Goal: Task Accomplishment & Management: Manage account settings

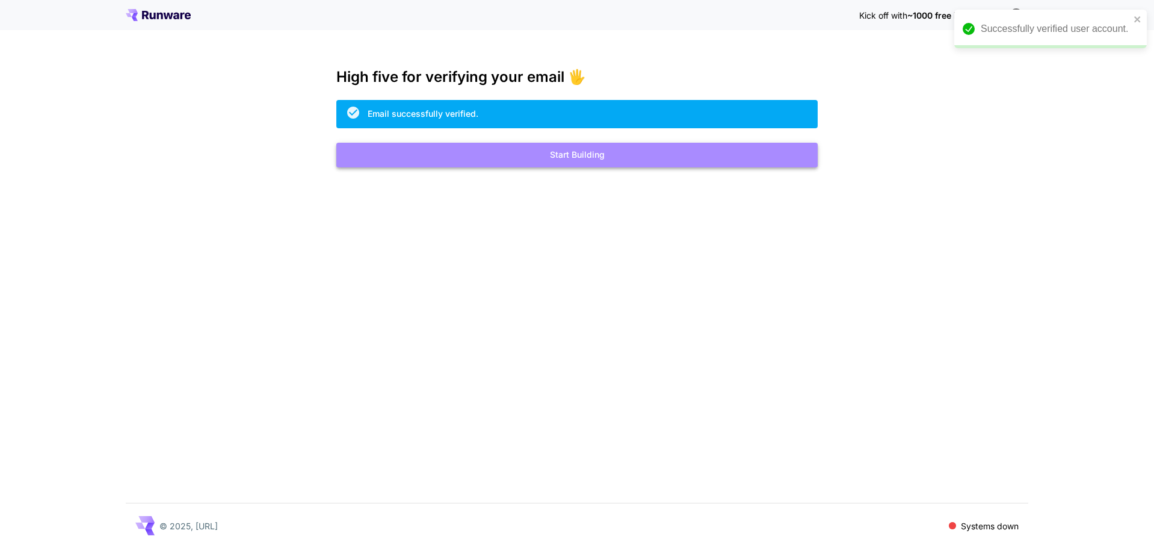
click at [602, 157] on button "Start Building" at bounding box center [576, 155] width 481 height 25
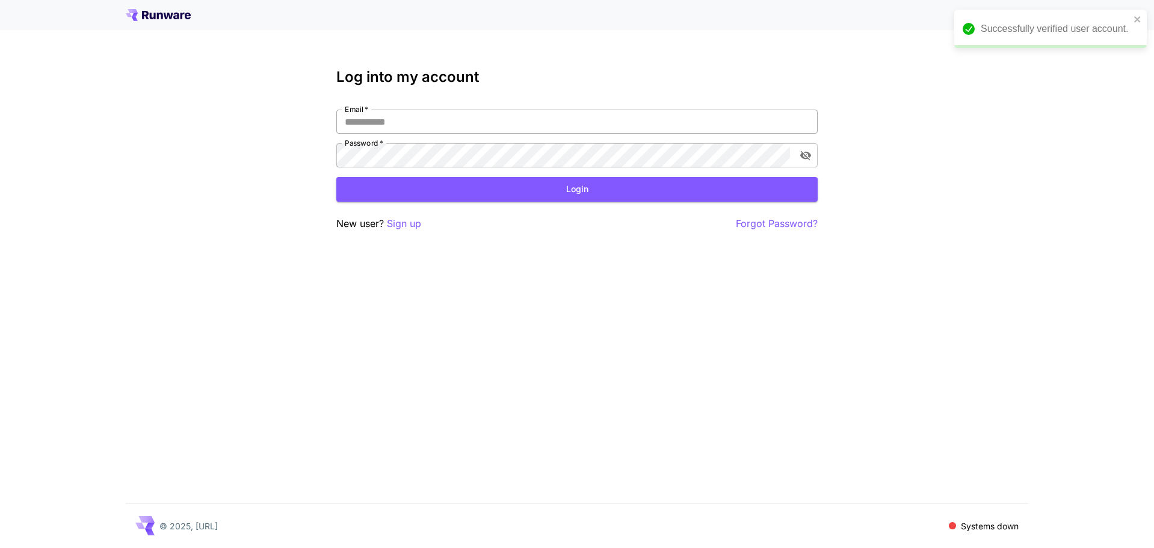
click at [590, 127] on input "Email   *" at bounding box center [576, 122] width 481 height 24
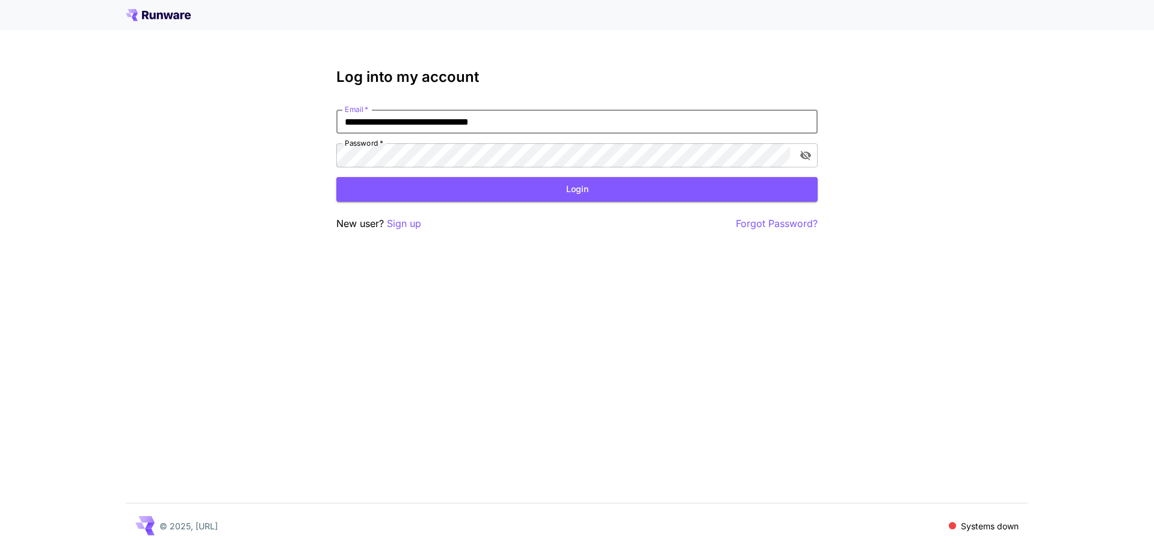
type input "**********"
click button "Login" at bounding box center [576, 189] width 481 height 25
click at [791, 156] on div "Password   *" at bounding box center [576, 155] width 481 height 24
click at [798, 155] on button "toggle password visibility" at bounding box center [806, 155] width 22 height 22
click at [545, 188] on button "Login" at bounding box center [576, 189] width 481 height 25
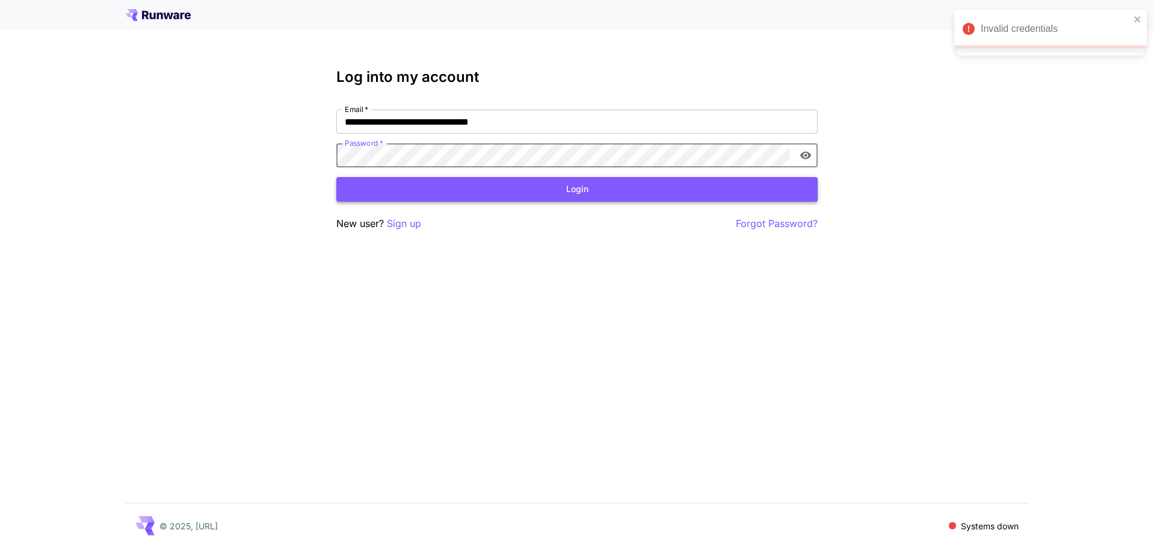
click at [509, 197] on button "Login" at bounding box center [576, 189] width 481 height 25
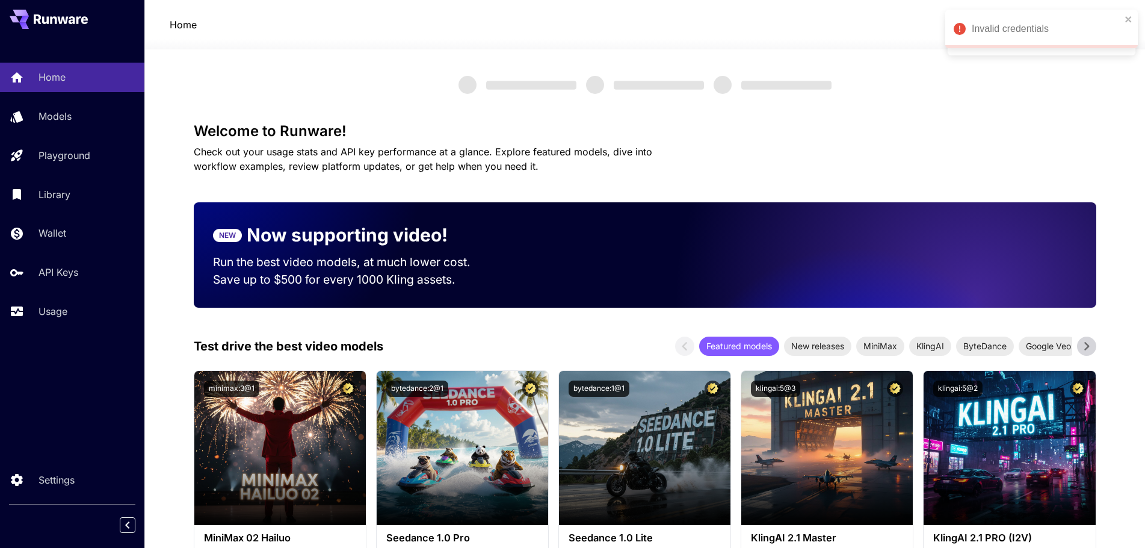
drag, startPoint x: 509, startPoint y: 197, endPoint x: 462, endPoint y: 216, distance: 50.5
click at [449, 224] on div "NEW Now supporting video!" at bounding box center [353, 234] width 280 height 27
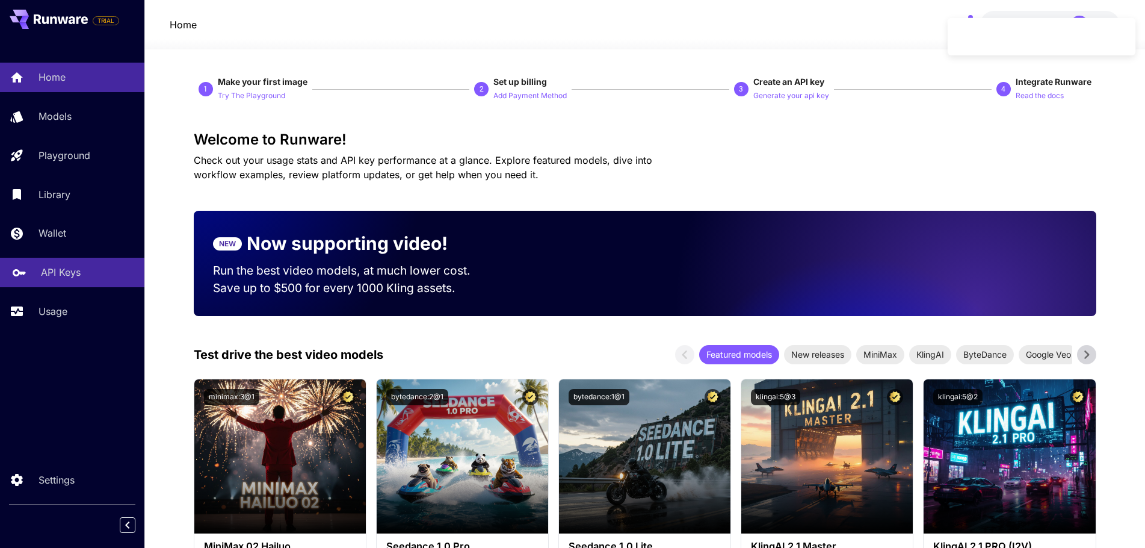
click at [61, 264] on link "API Keys" at bounding box center [72, 272] width 144 height 29
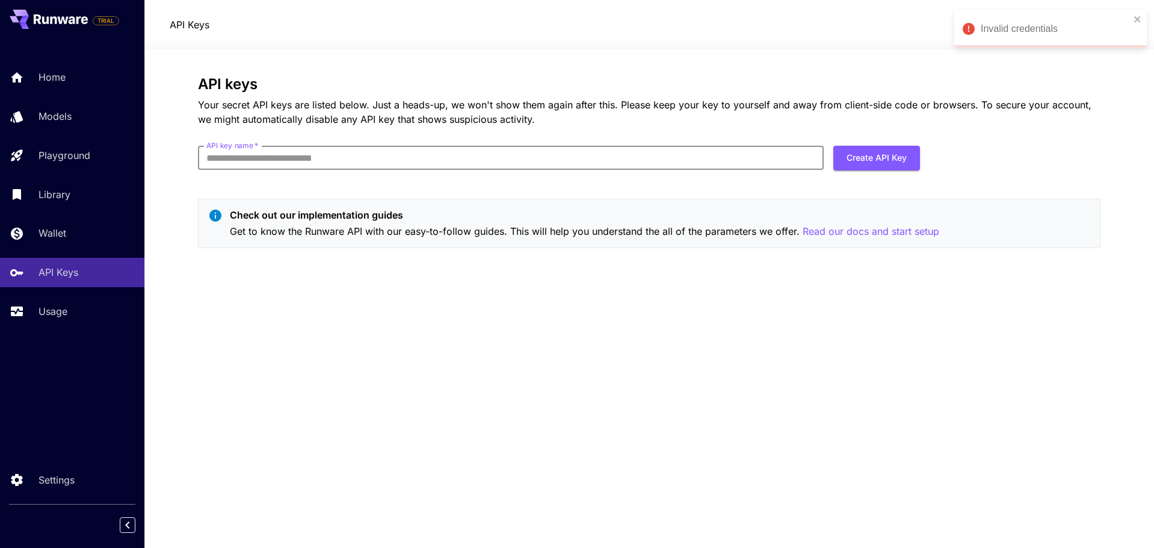
click at [226, 158] on input "API key name   *" at bounding box center [511, 158] width 626 height 24
type input "**********"
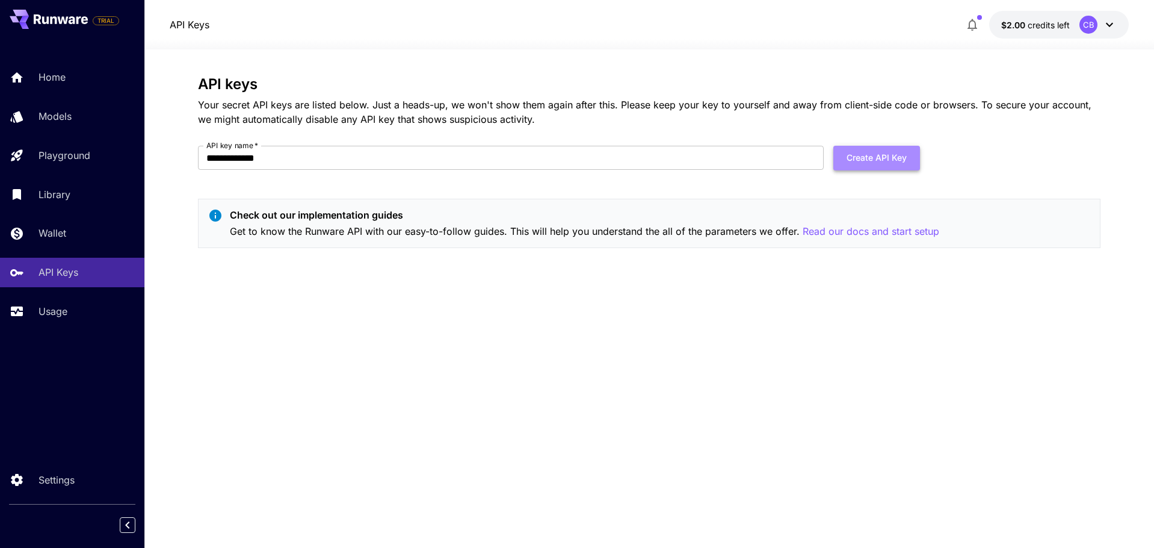
click at [888, 160] on button "Create API Key" at bounding box center [876, 158] width 87 height 25
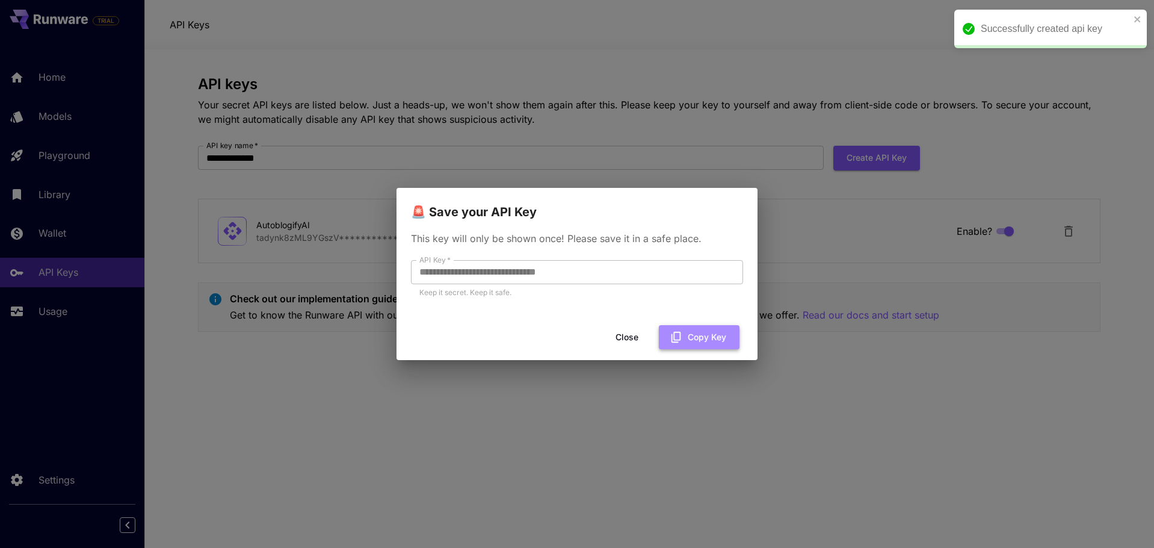
click at [698, 340] on button "Copy Key" at bounding box center [699, 337] width 81 height 25
